Goal: Complete application form: Complete application form

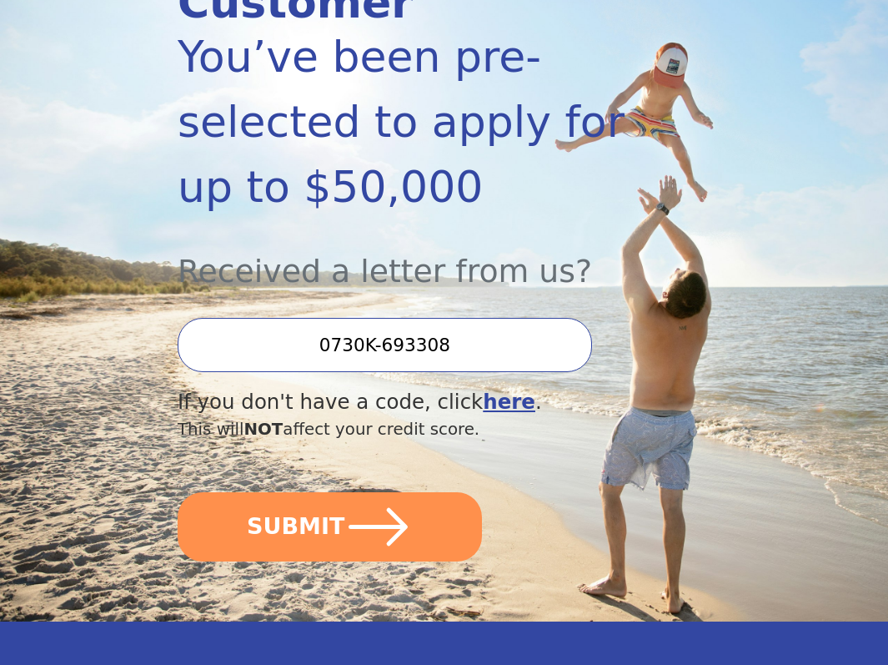
scroll to position [324, 0]
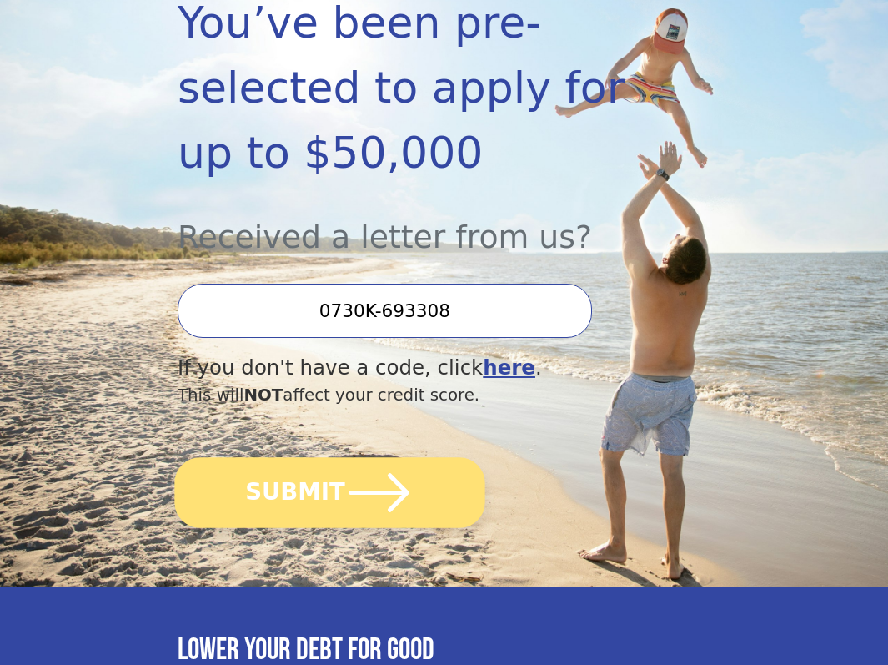
click at [367, 476] on icon "submit" at bounding box center [379, 492] width 69 height 69
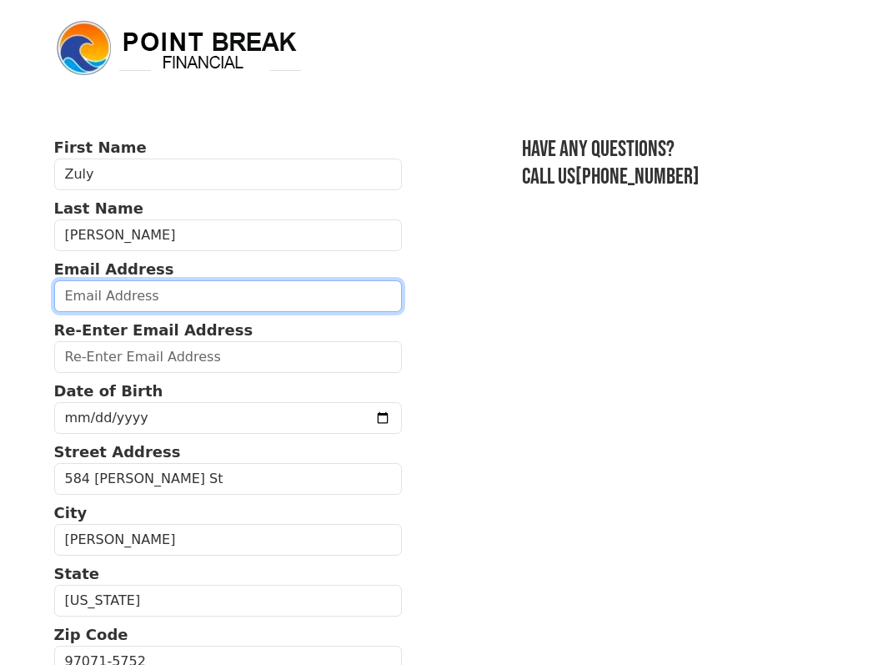
click at [230, 304] on input "email" at bounding box center [228, 296] width 348 height 32
type input "[EMAIL_ADDRESS][DOMAIN_NAME]"
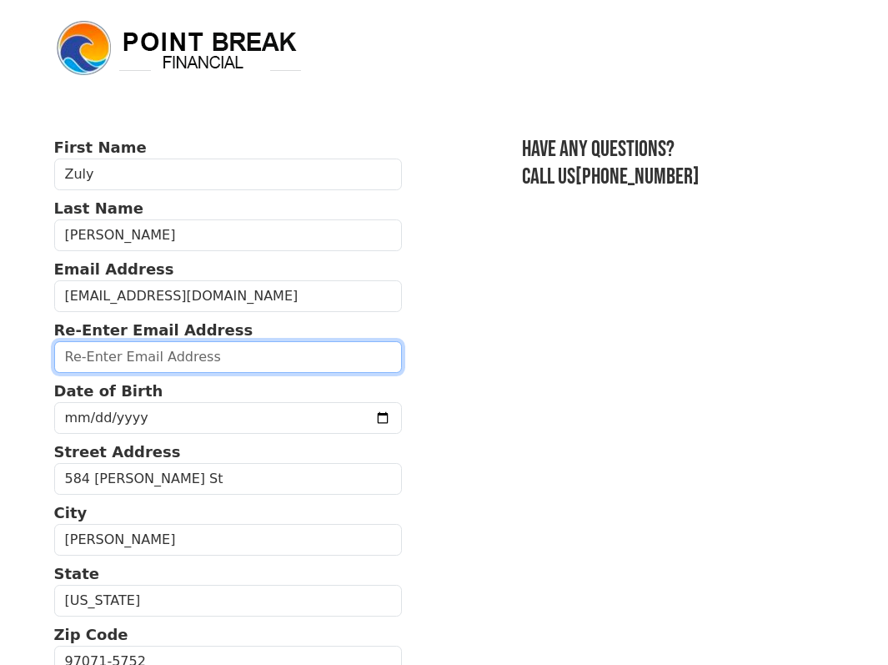
click at [234, 350] on input "email" at bounding box center [228, 357] width 348 height 32
type input "[EMAIL_ADDRESS][DOMAIN_NAME]"
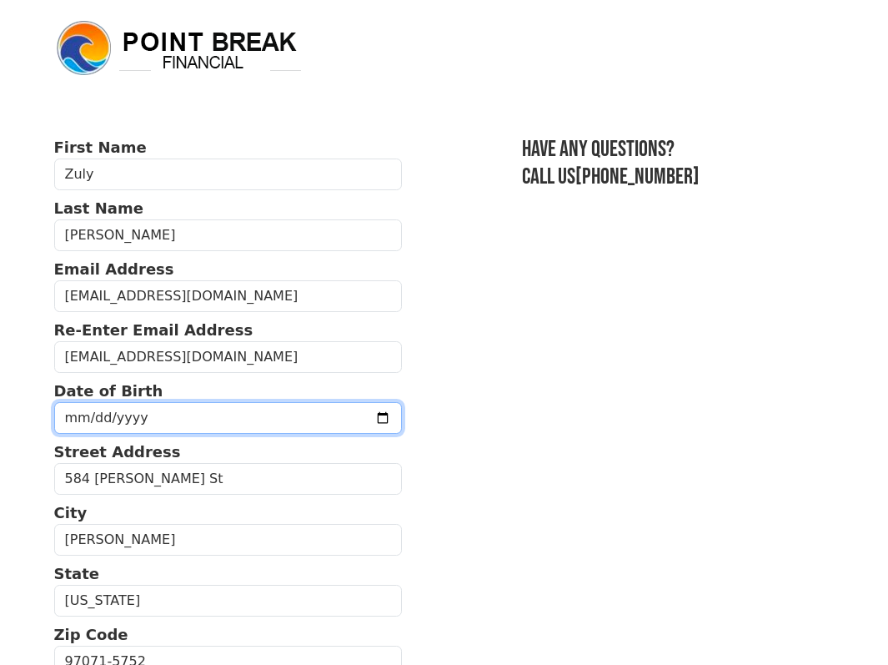
click at [199, 415] on input "date" at bounding box center [228, 418] width 348 height 32
type input "[DATE]"
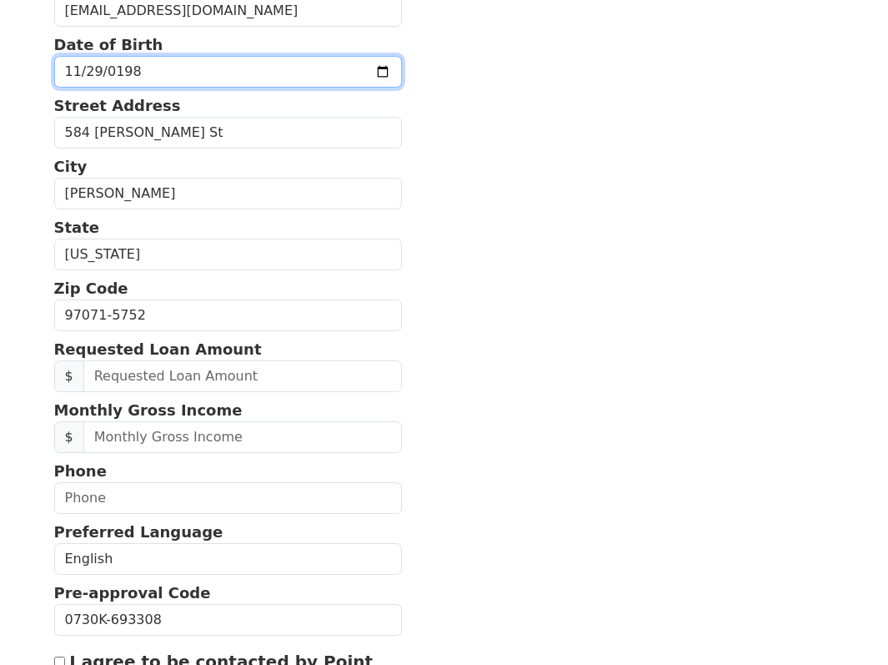
scroll to position [347, 0]
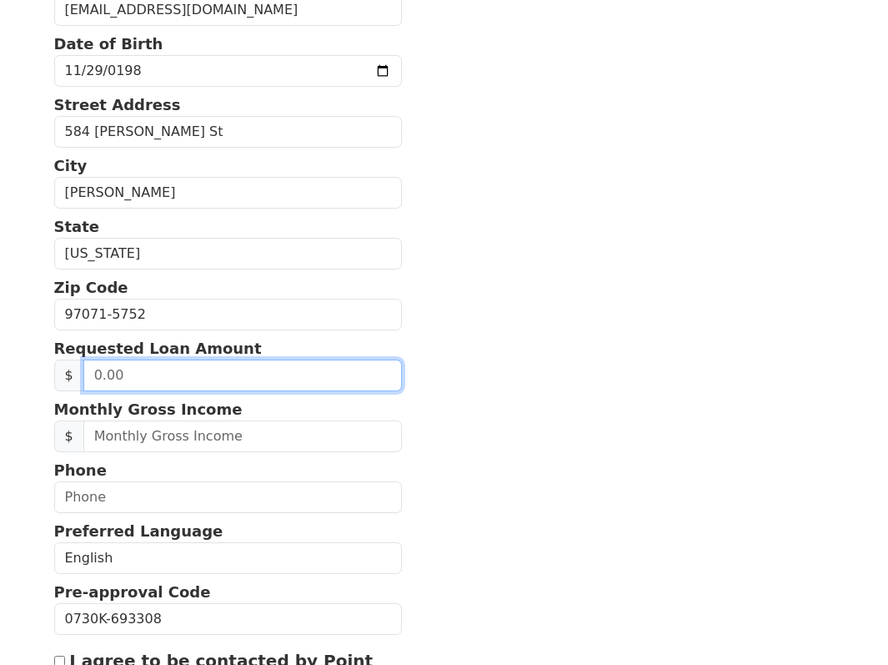
click at [219, 374] on input "text" at bounding box center [242, 376] width 319 height 32
type input "3.00"
type input "20,000.00"
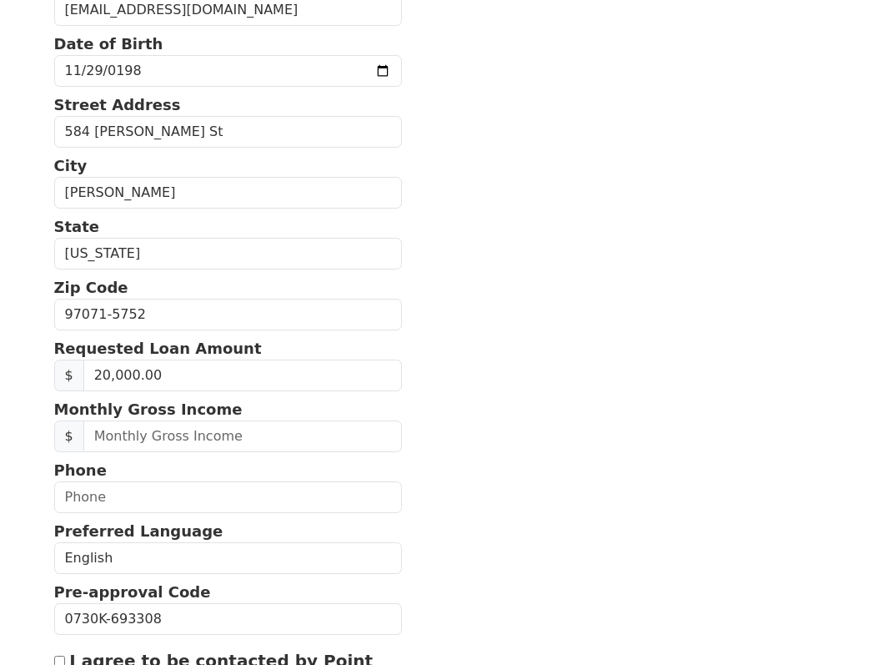
click at [548, 470] on section "First Name [PERSON_NAME] Last Name [PERSON_NAME] Email Address [EMAIL_ADDRESS][…" at bounding box center [444, 315] width 781 height 1052
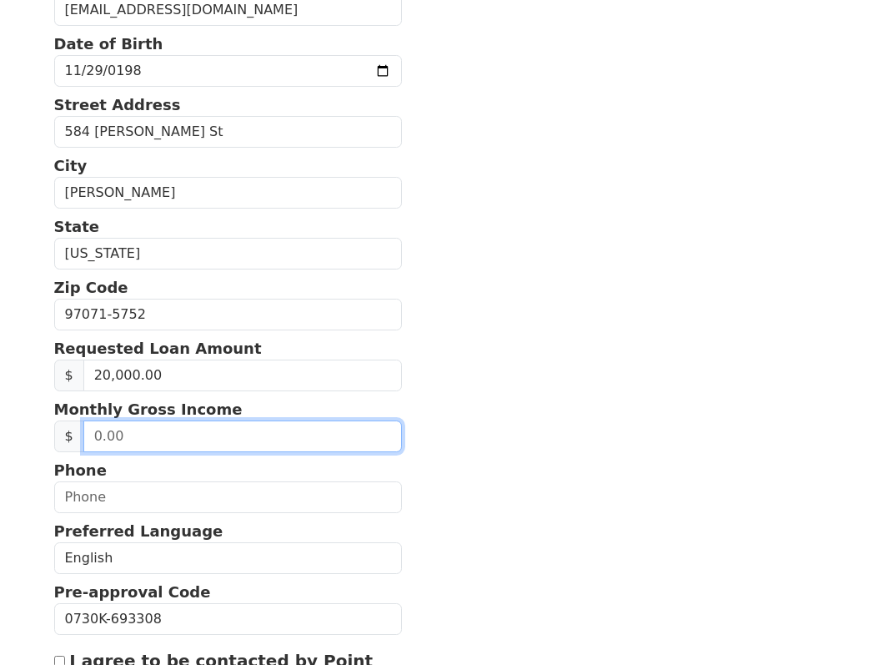
click at [190, 433] on input "text" at bounding box center [242, 436] width 319 height 32
type input "6,000.00"
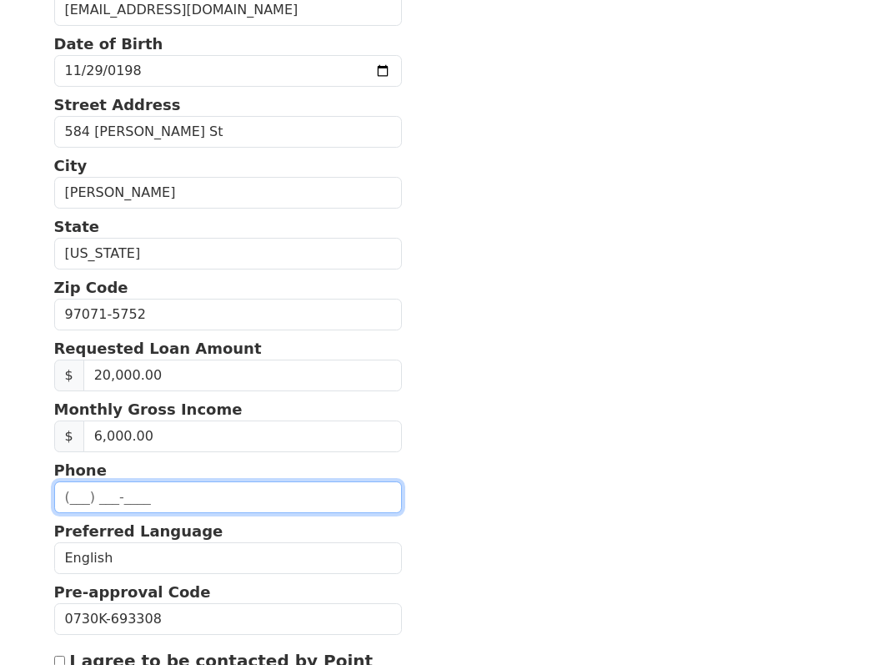
click at [194, 490] on input "text" at bounding box center [228, 497] width 348 height 32
type input "[PHONE_NUMBER]"
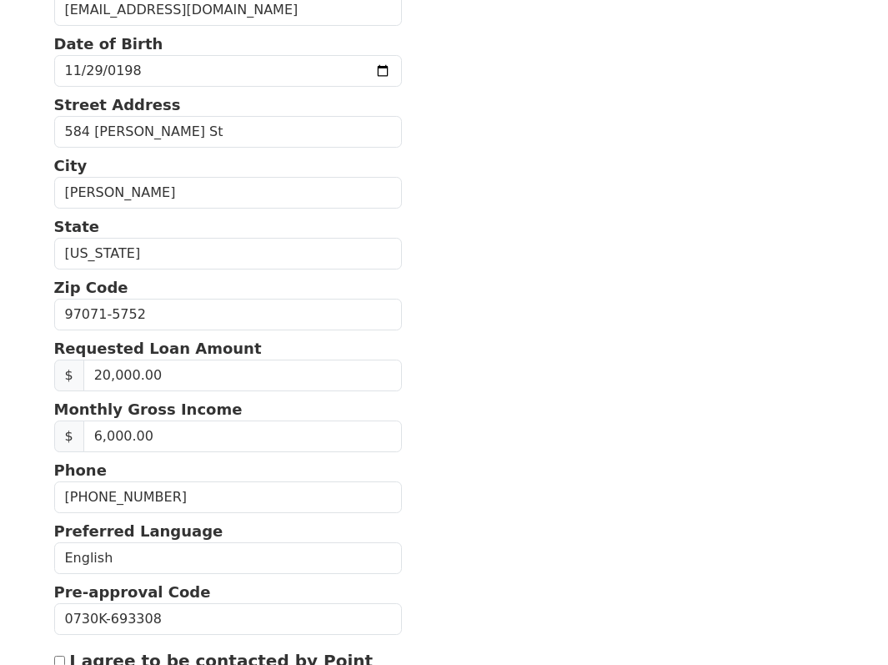
click at [465, 499] on section "First Name [PERSON_NAME] Last Name [PERSON_NAME] Email Address [EMAIL_ADDRESS][…" at bounding box center [444, 315] width 781 height 1052
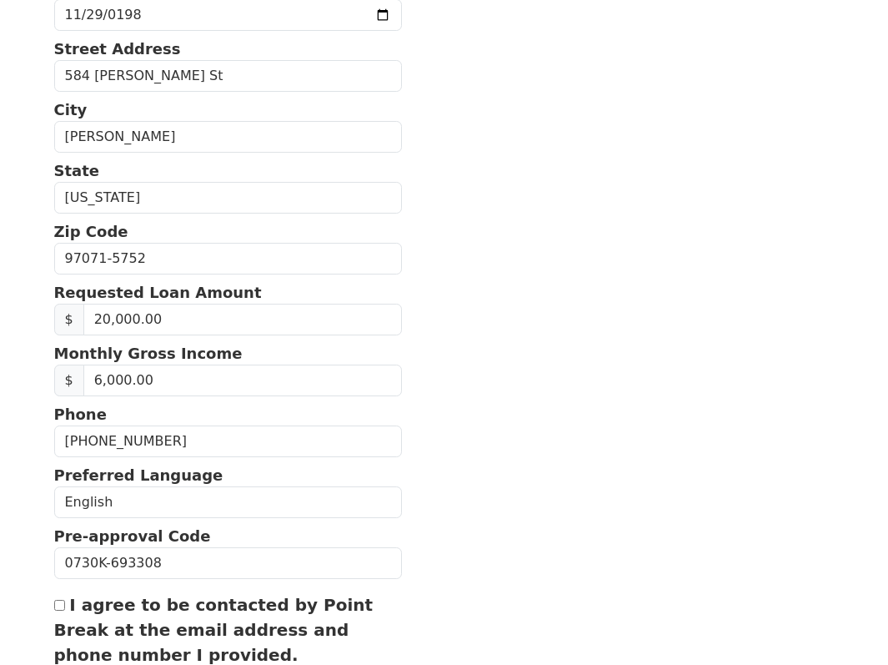
scroll to position [568, 0]
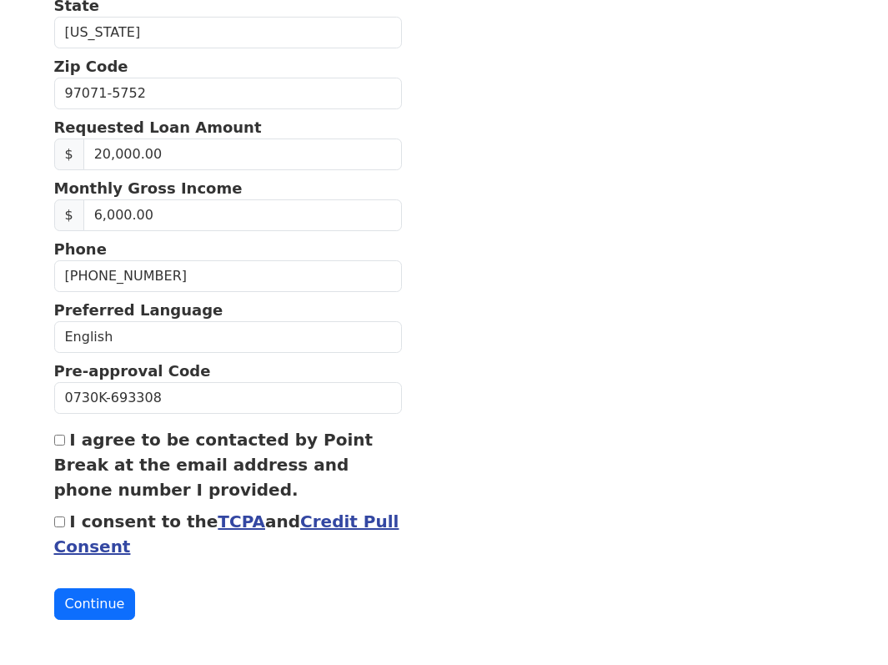
click at [61, 438] on input "I agree to be contacted by Point Break at the email address and phone number I …" at bounding box center [59, 440] width 11 height 11
checkbox input "true"
click at [61, 516] on input "I consent to the TCPA and Credit Pull Consent" at bounding box center [59, 521] width 11 height 11
checkbox input "true"
click at [113, 605] on button "Continue" at bounding box center [95, 604] width 82 height 32
